Goal: Navigation & Orientation: Find specific page/section

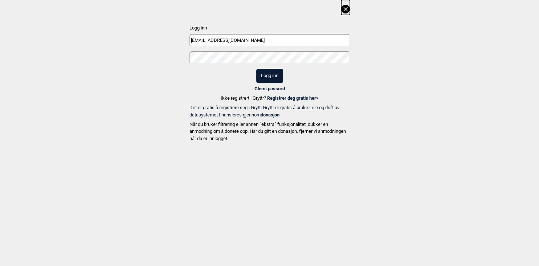
click at [267, 80] on button "Logg inn" at bounding box center [269, 76] width 27 height 14
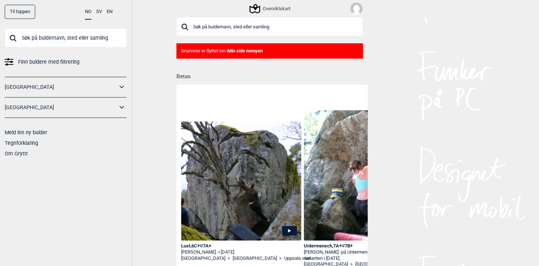
click at [112, 88] on link "[GEOGRAPHIC_DATA]" at bounding box center [61, 87] width 113 height 11
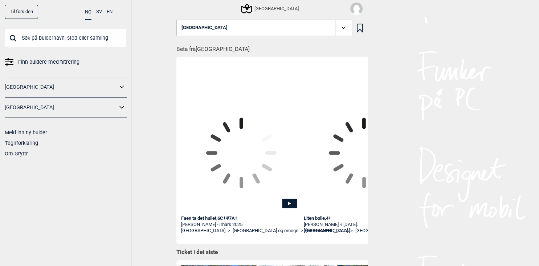
click at [122, 87] on icon at bounding box center [122, 86] width 4 height 3
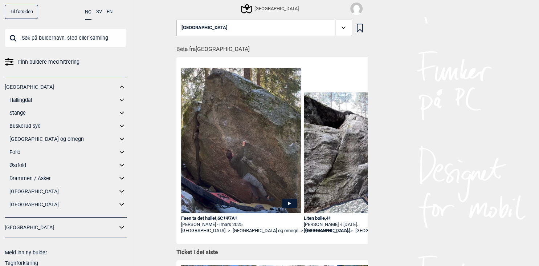
click at [120, 203] on icon at bounding box center [121, 204] width 9 height 11
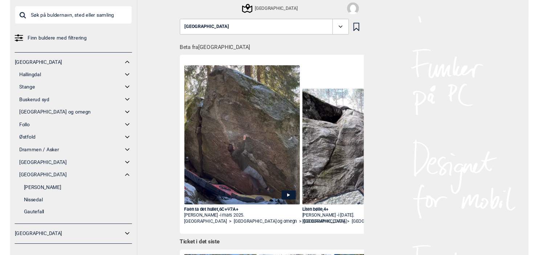
scroll to position [33, 0]
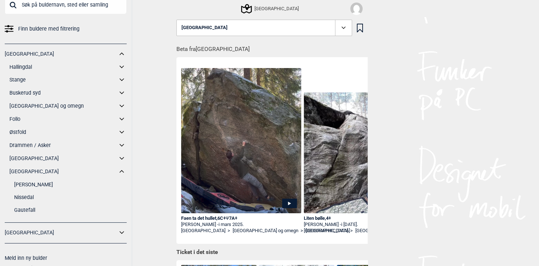
click at [121, 155] on icon at bounding box center [121, 158] width 9 height 11
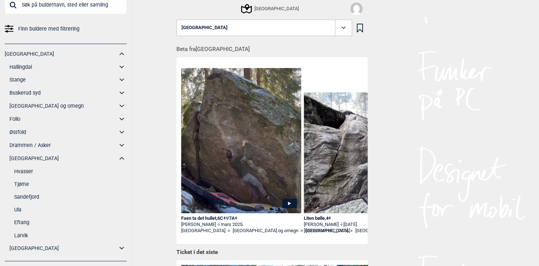
click at [23, 234] on link "Larvik" at bounding box center [70, 235] width 113 height 11
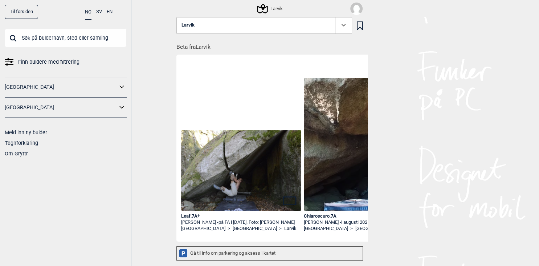
click at [272, 8] on div "Larvik" at bounding box center [270, 8] width 25 height 9
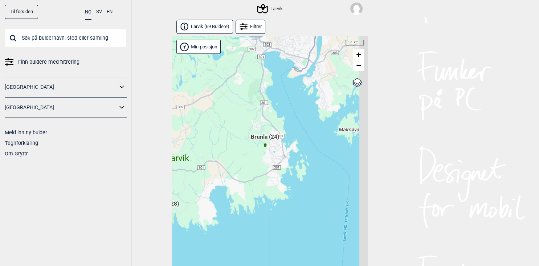
drag, startPoint x: 315, startPoint y: 207, endPoint x: 224, endPoint y: 163, distance: 100.4
click at [224, 163] on div "Hallingdal Gol [PERSON_NAME] Kolomoen [GEOGRAPHIC_DATA] [GEOGRAPHIC_DATA] [GEOG…" at bounding box center [270, 159] width 196 height 246
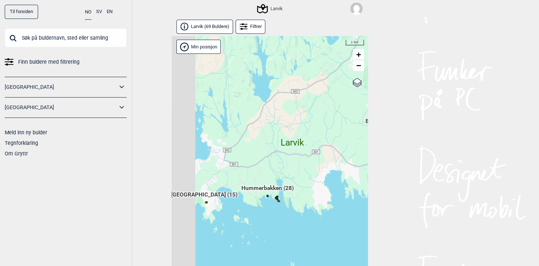
drag, startPoint x: 220, startPoint y: 166, endPoint x: 352, endPoint y: 148, distance: 133.4
click at [352, 148] on div "Hallingdal Gol [PERSON_NAME] Kolomoen [GEOGRAPHIC_DATA] [GEOGRAPHIC_DATA] [GEOG…" at bounding box center [270, 159] width 196 height 246
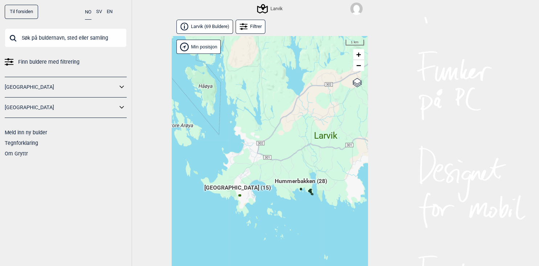
drag, startPoint x: 282, startPoint y: 176, endPoint x: 292, endPoint y: 172, distance: 10.9
click at [292, 172] on div "Hallingdal Gol [PERSON_NAME] Kolomoen [GEOGRAPHIC_DATA] [GEOGRAPHIC_DATA] [GEOG…" at bounding box center [270, 159] width 196 height 246
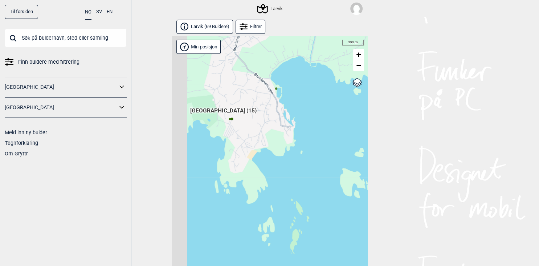
drag, startPoint x: 253, startPoint y: 167, endPoint x: 285, endPoint y: 166, distance: 32.0
click at [285, 166] on div "Hallingdal Gol [PERSON_NAME] Kolomoen [GEOGRAPHIC_DATA] [GEOGRAPHIC_DATA] [GEOG…" at bounding box center [270, 159] width 196 height 246
